Goal: Task Accomplishment & Management: Manage account settings

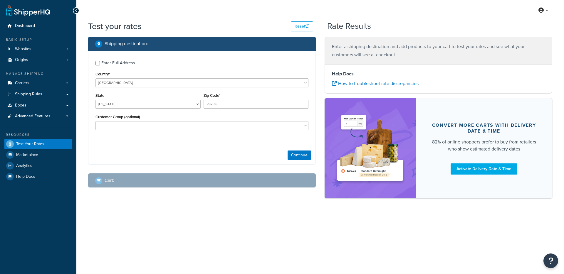
select select "[GEOGRAPHIC_DATA]"
click at [44, 106] on link "Boxes" at bounding box center [38, 105] width 68 height 11
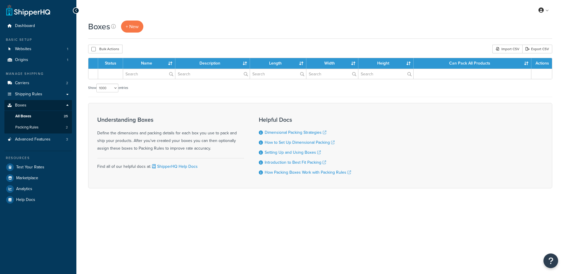
select select "1000"
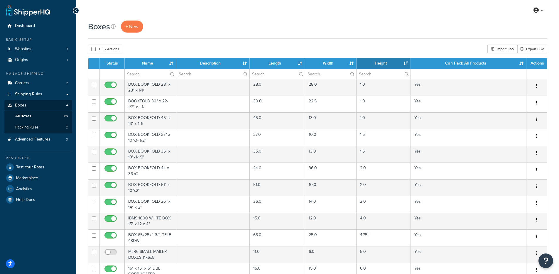
click at [351, 64] on th "Width" at bounding box center [330, 63] width 51 height 11
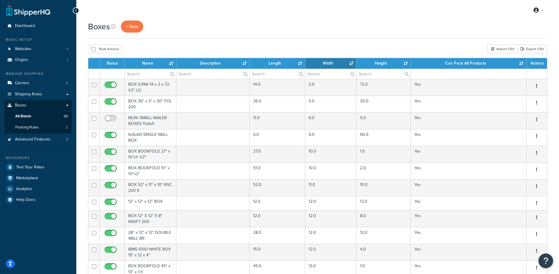
click at [353, 64] on th "Width" at bounding box center [330, 63] width 51 height 11
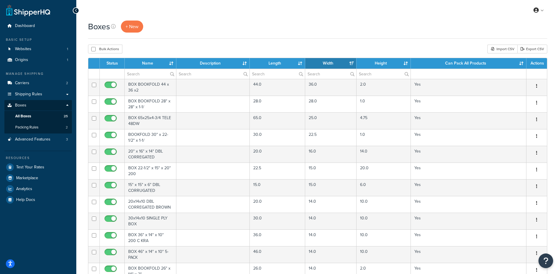
click at [353, 64] on th "Width" at bounding box center [330, 63] width 51 height 11
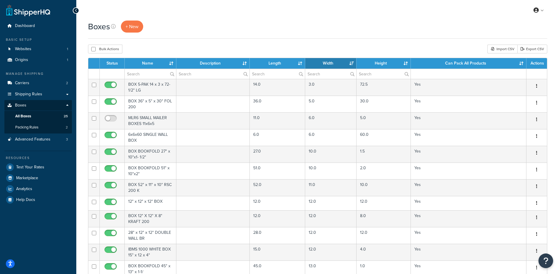
click at [406, 64] on th "Height" at bounding box center [384, 63] width 54 height 11
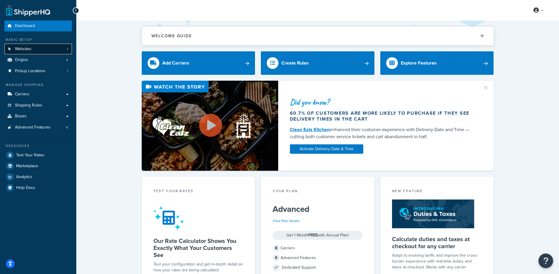
click at [48, 48] on link "Websites 1" at bounding box center [38, 49] width 68 height 11
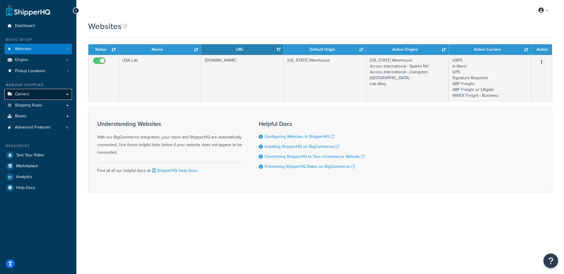
click at [33, 92] on link "Carriers" at bounding box center [38, 94] width 68 height 11
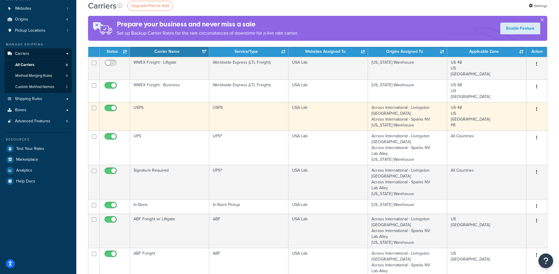
scroll to position [41, 0]
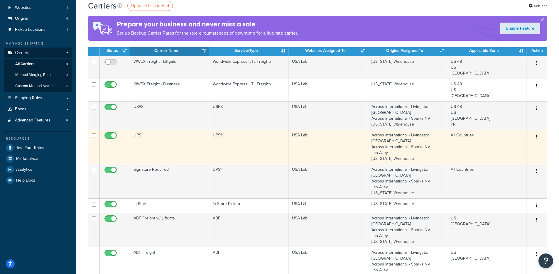
click at [156, 151] on td "UPS" at bounding box center [169, 147] width 79 height 34
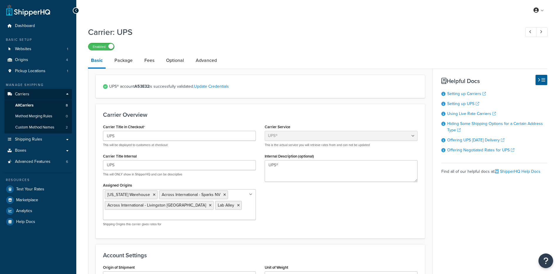
select select "ups"
click at [122, 60] on link "Package" at bounding box center [124, 60] width 24 height 14
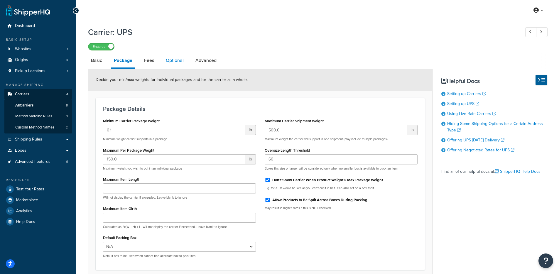
click at [167, 64] on link "Optional" at bounding box center [175, 60] width 24 height 14
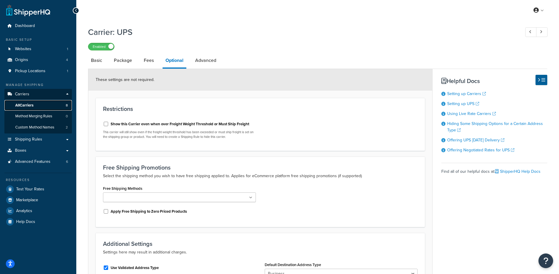
click at [24, 104] on span "All Carriers" at bounding box center [24, 105] width 18 height 5
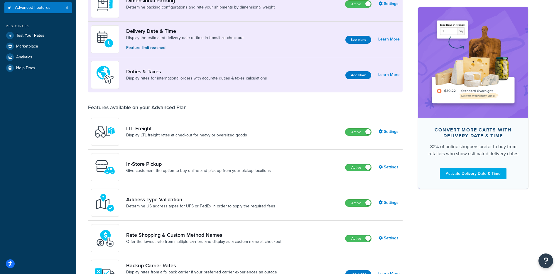
scroll to position [174, 0]
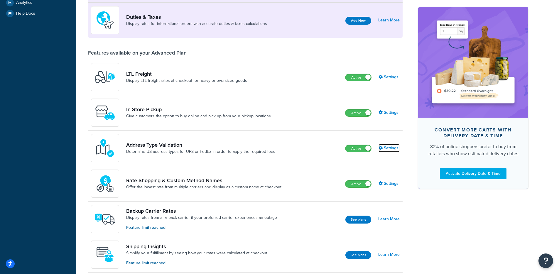
click at [390, 150] on link "Settings" at bounding box center [389, 148] width 21 height 8
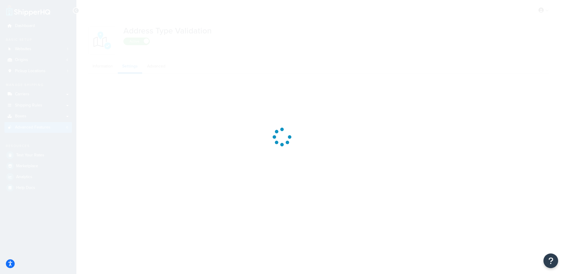
select select "47287"
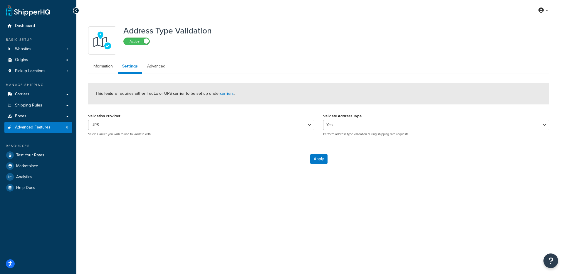
click at [170, 66] on li "Advanced" at bounding box center [157, 66] width 28 height 12
click at [156, 68] on link "Advanced" at bounding box center [156, 66] width 27 height 12
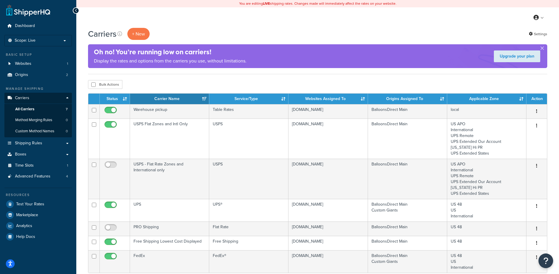
click at [154, 70] on div "Carriers + New Settings Oh no! You’re running low on carriers! Display the rate…" at bounding box center [317, 51] width 459 height 46
click at [34, 64] on link "Websites 1" at bounding box center [38, 63] width 68 height 11
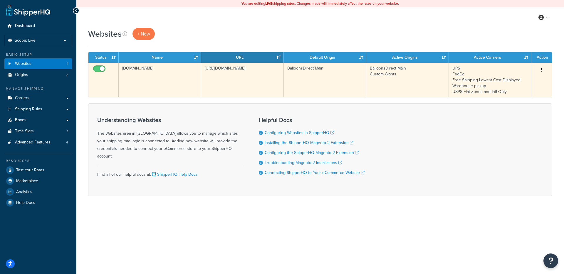
click at [223, 79] on td "https://www.balloonsdirect.com" at bounding box center [242, 80] width 82 height 34
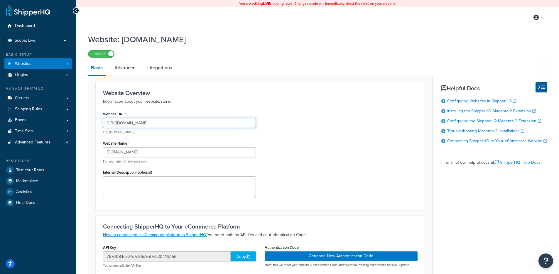
drag, startPoint x: 180, startPoint y: 124, endPoint x: 130, endPoint y: 124, distance: 49.9
click at [130, 124] on input "[URL][DOMAIN_NAME]" at bounding box center [179, 123] width 153 height 10
